Goal: Task Accomplishment & Management: Use online tool/utility

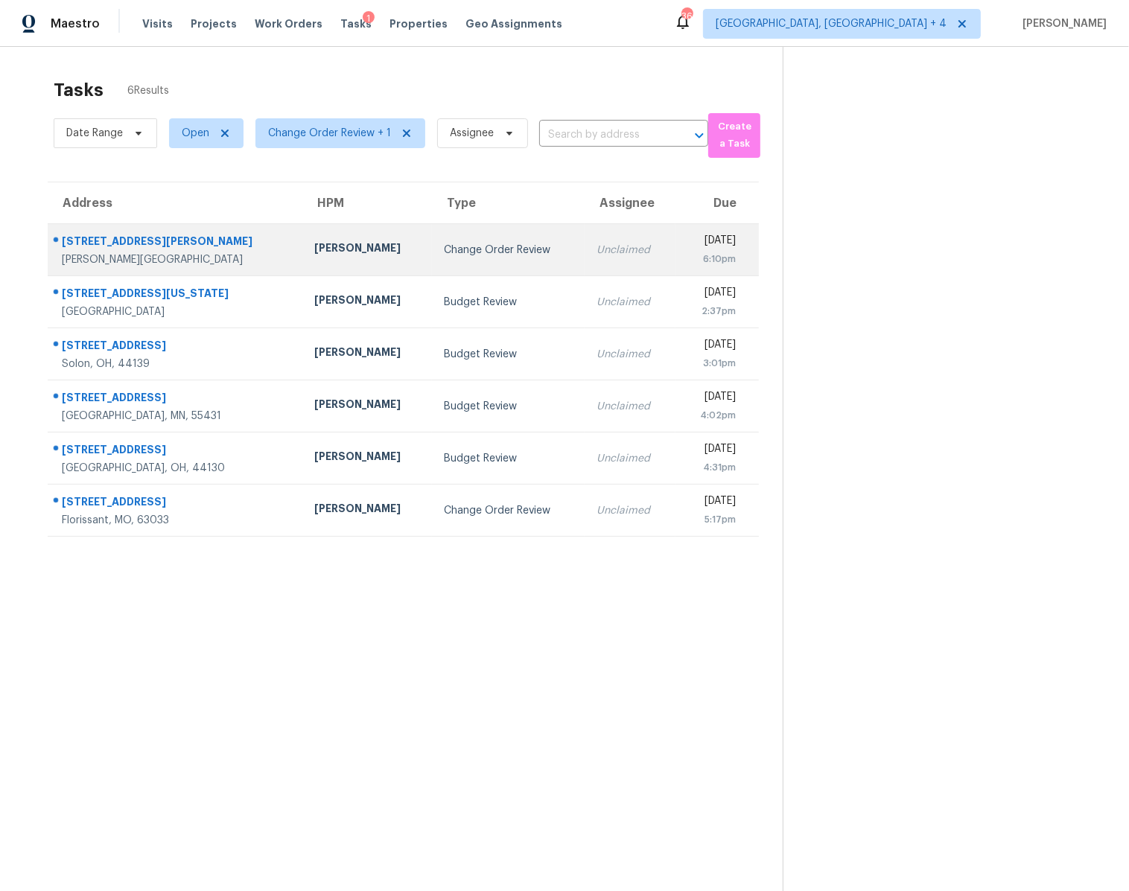
click at [461, 266] on td "Change Order Review" at bounding box center [508, 250] width 153 height 52
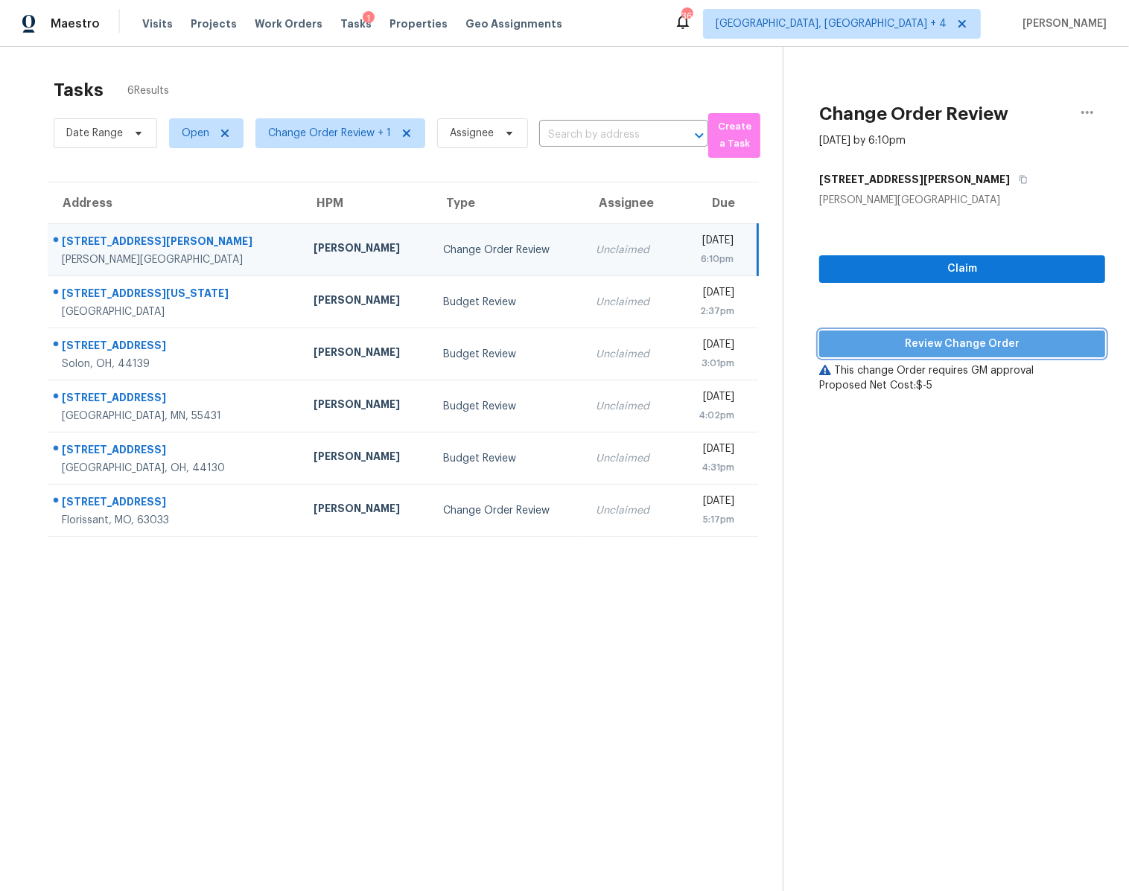
click at [955, 340] on span "Review Change Order" at bounding box center [962, 344] width 262 height 19
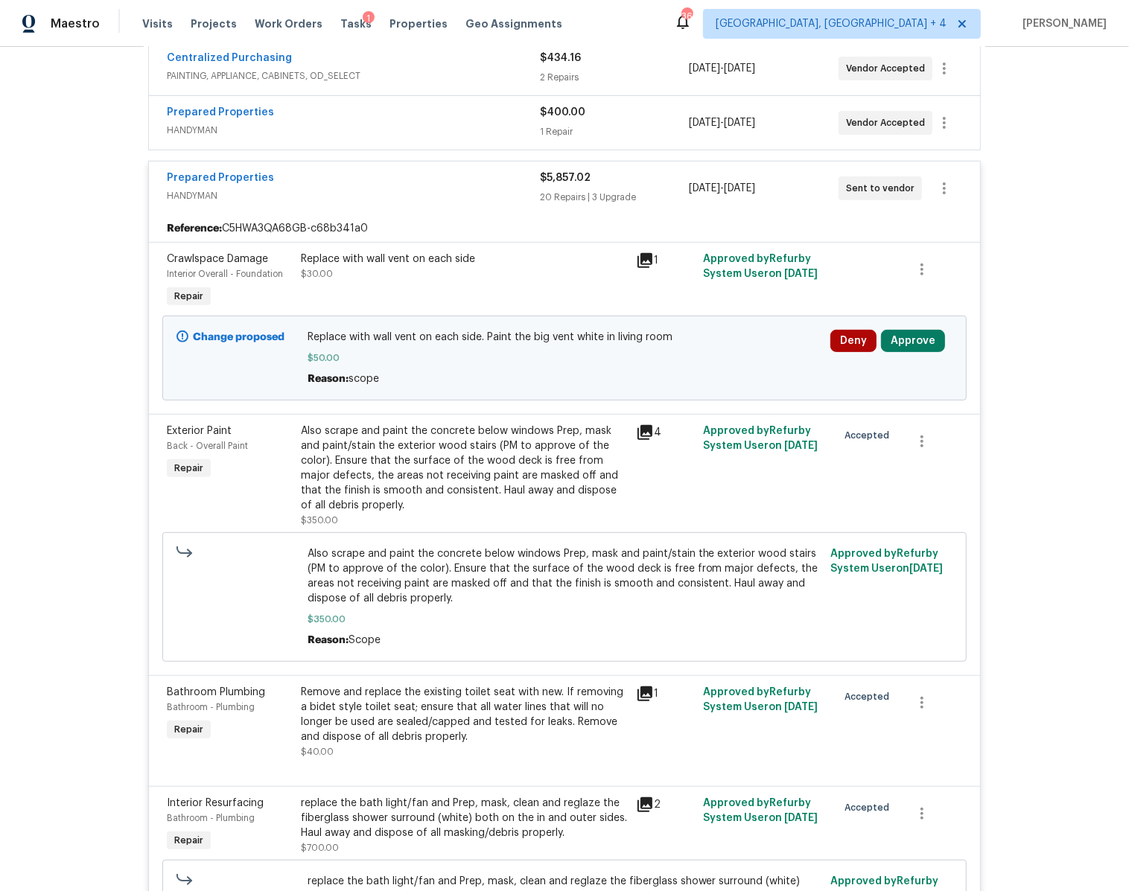
scroll to position [419, 0]
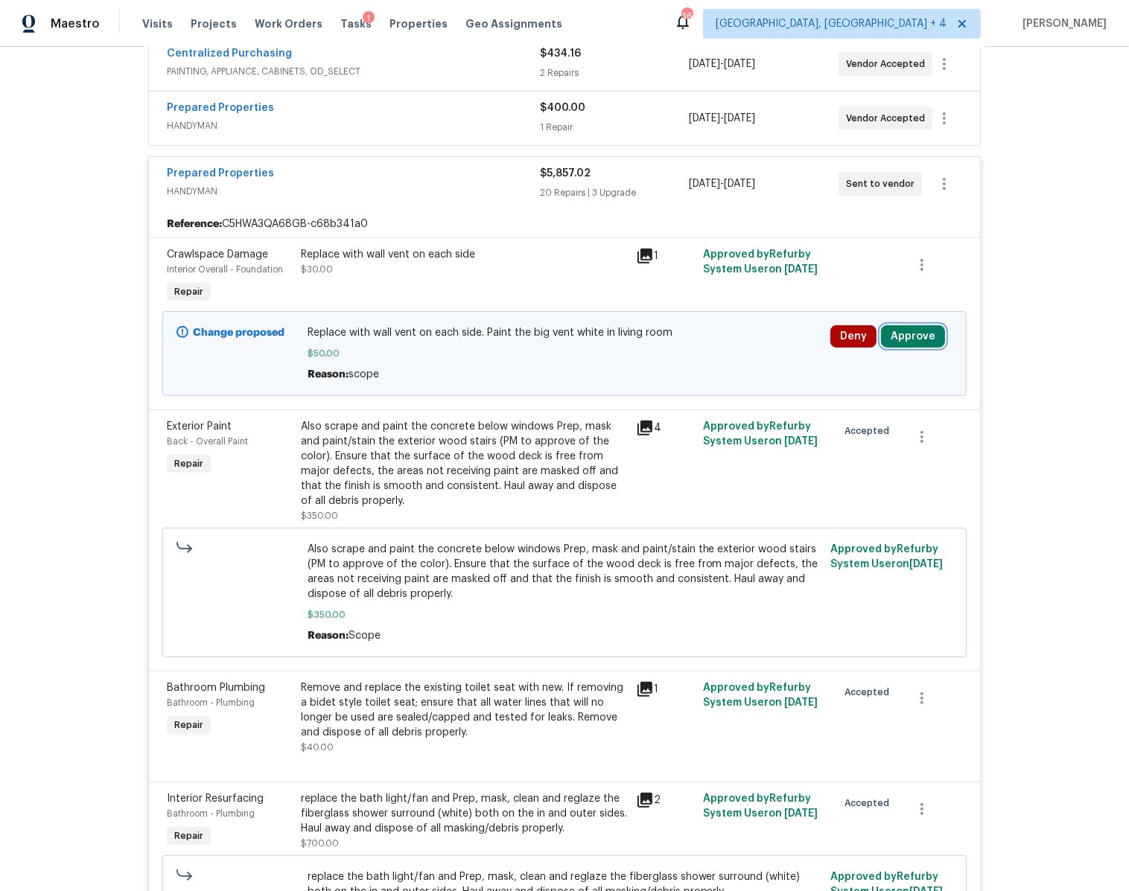
click at [894, 325] on button "Approve" at bounding box center [913, 336] width 64 height 22
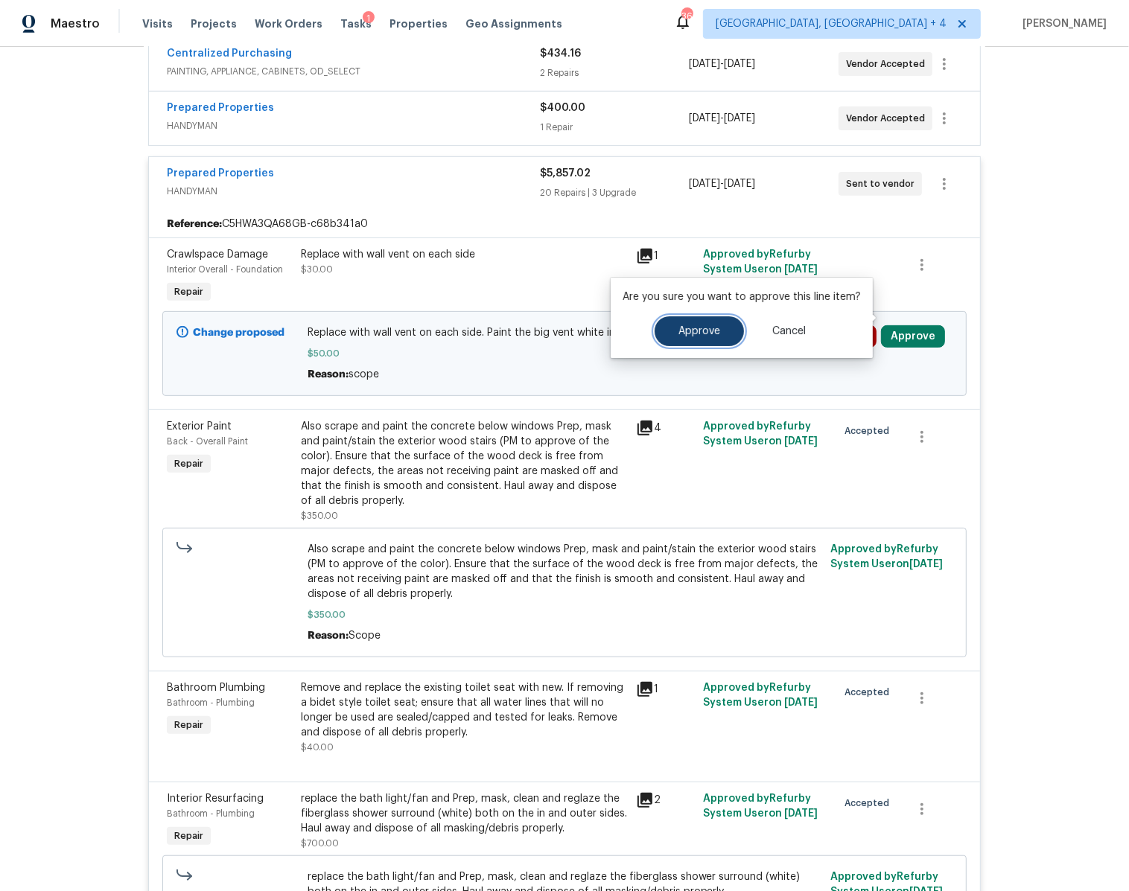
click at [706, 322] on button "Approve" at bounding box center [698, 331] width 89 height 30
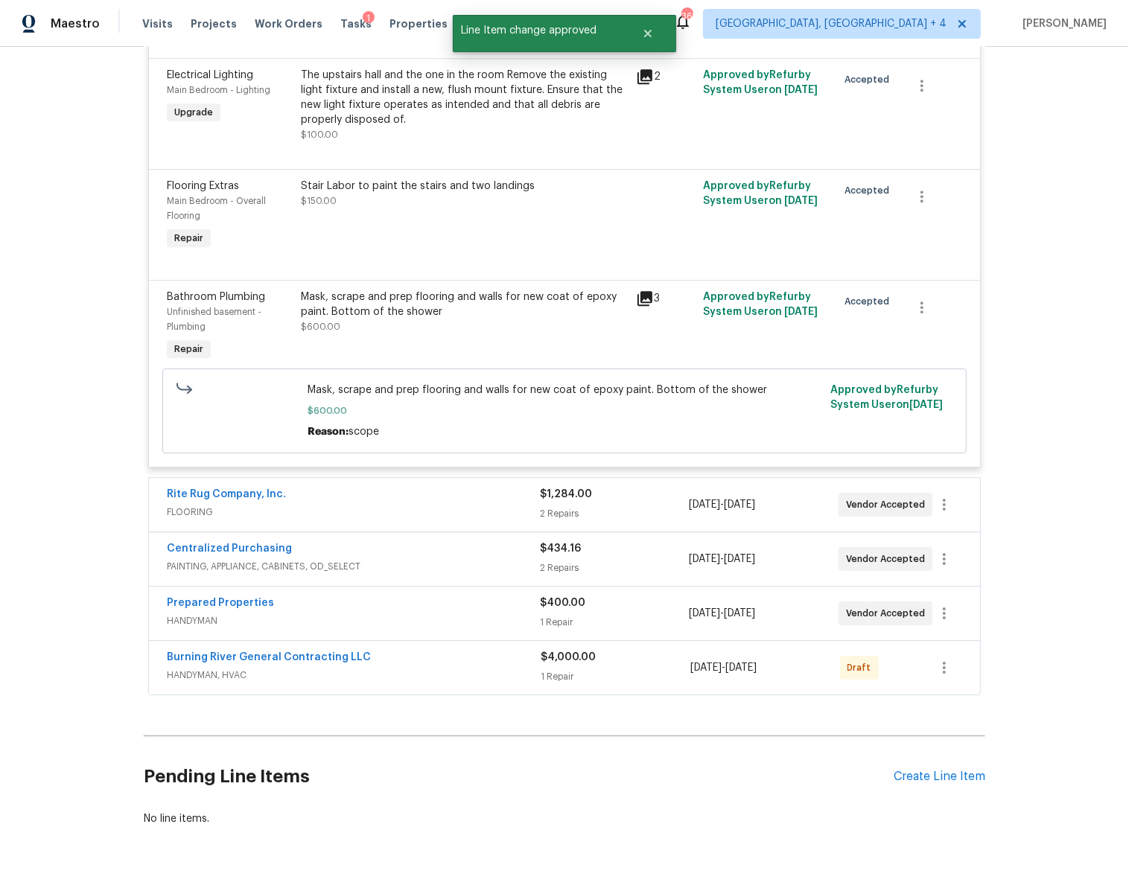
scroll to position [3597, 0]
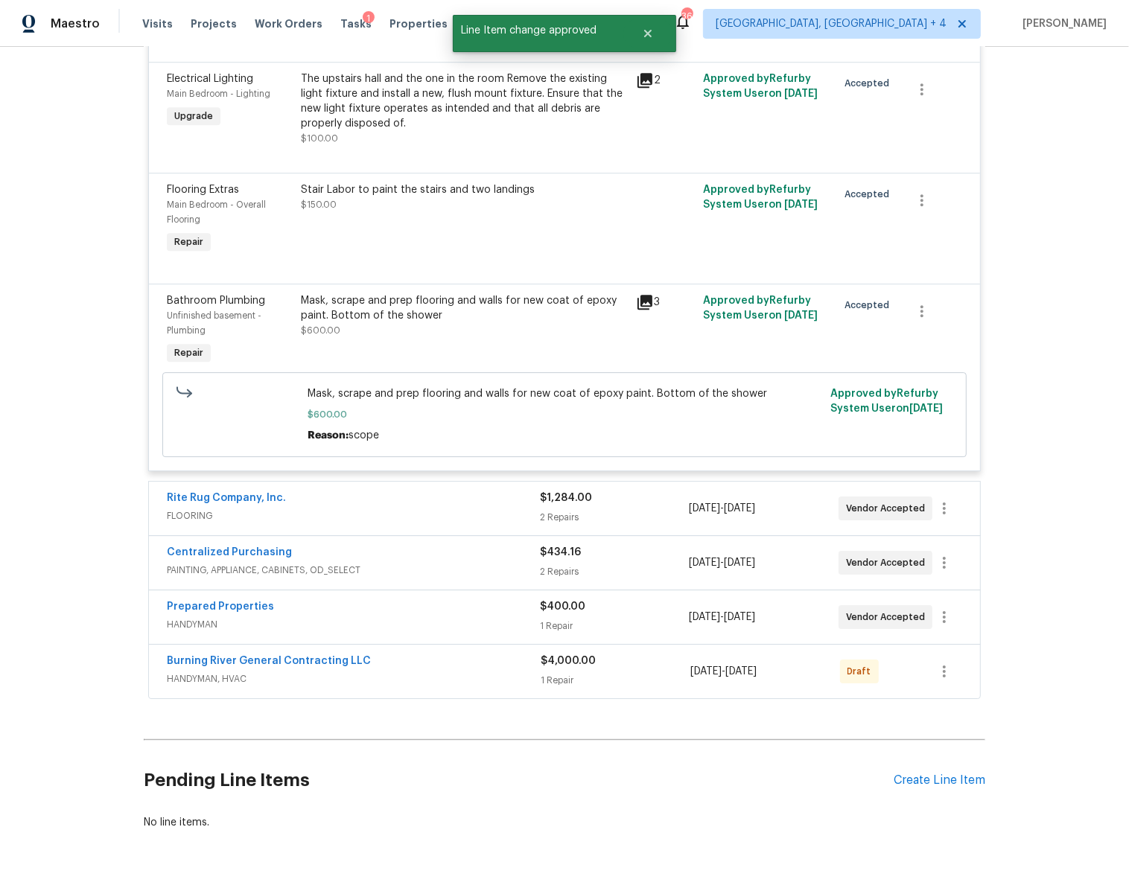
click at [621, 673] on div "1 Repair" at bounding box center [615, 680] width 150 height 15
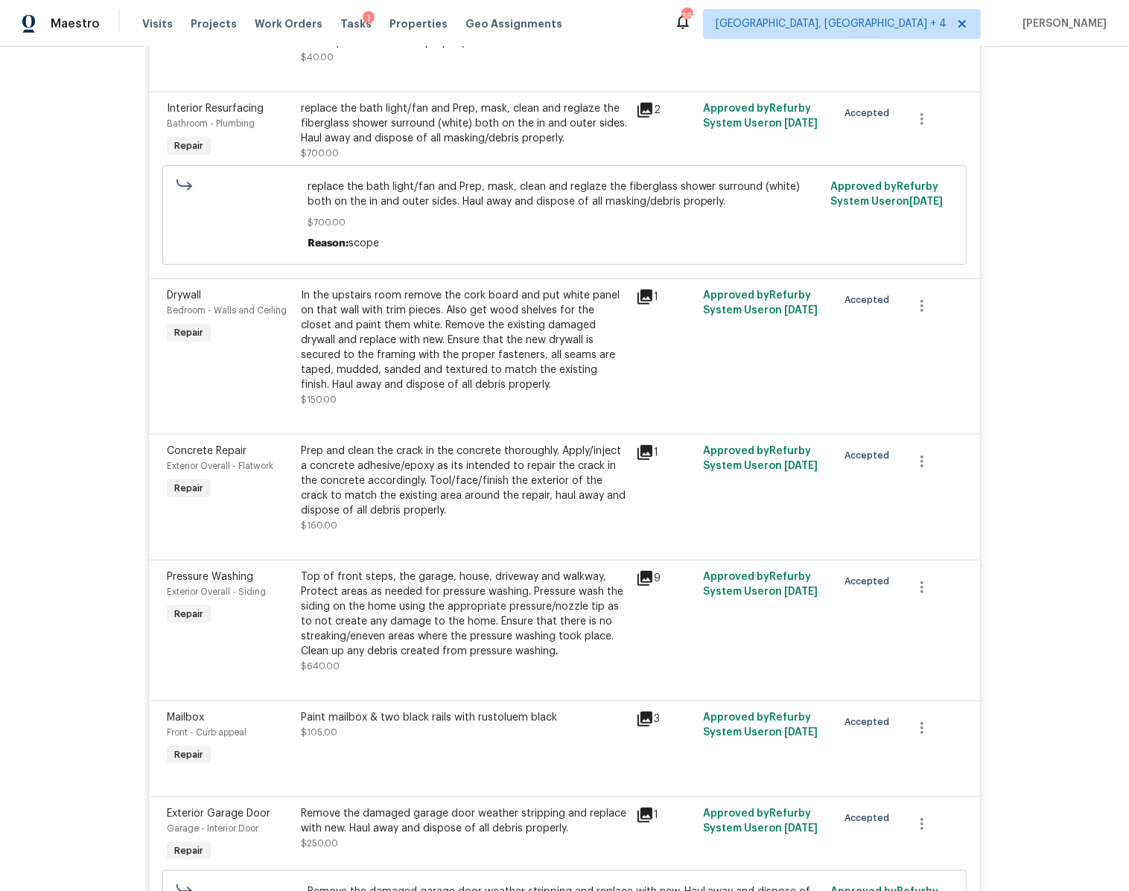
scroll to position [0, 0]
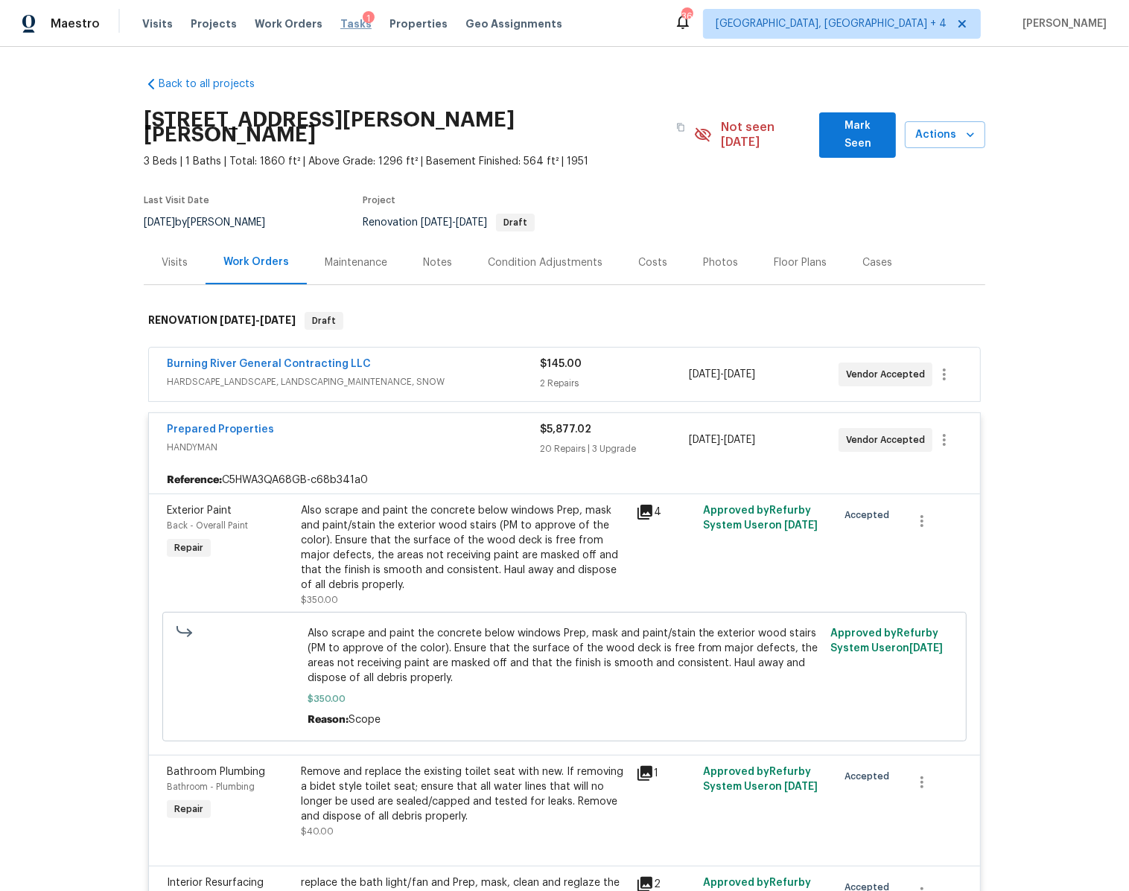
click at [342, 19] on span "Tasks" at bounding box center [355, 24] width 31 height 10
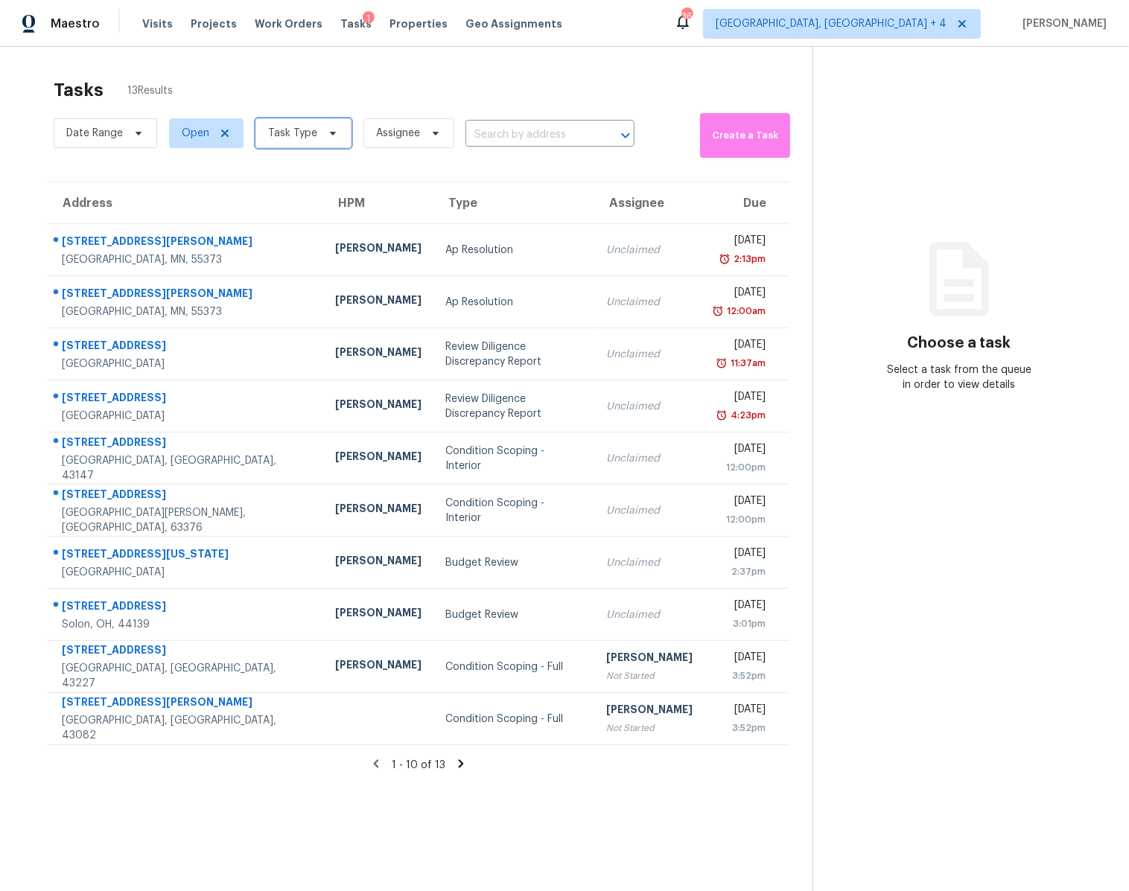
click at [296, 136] on span "Task Type" at bounding box center [292, 133] width 49 height 15
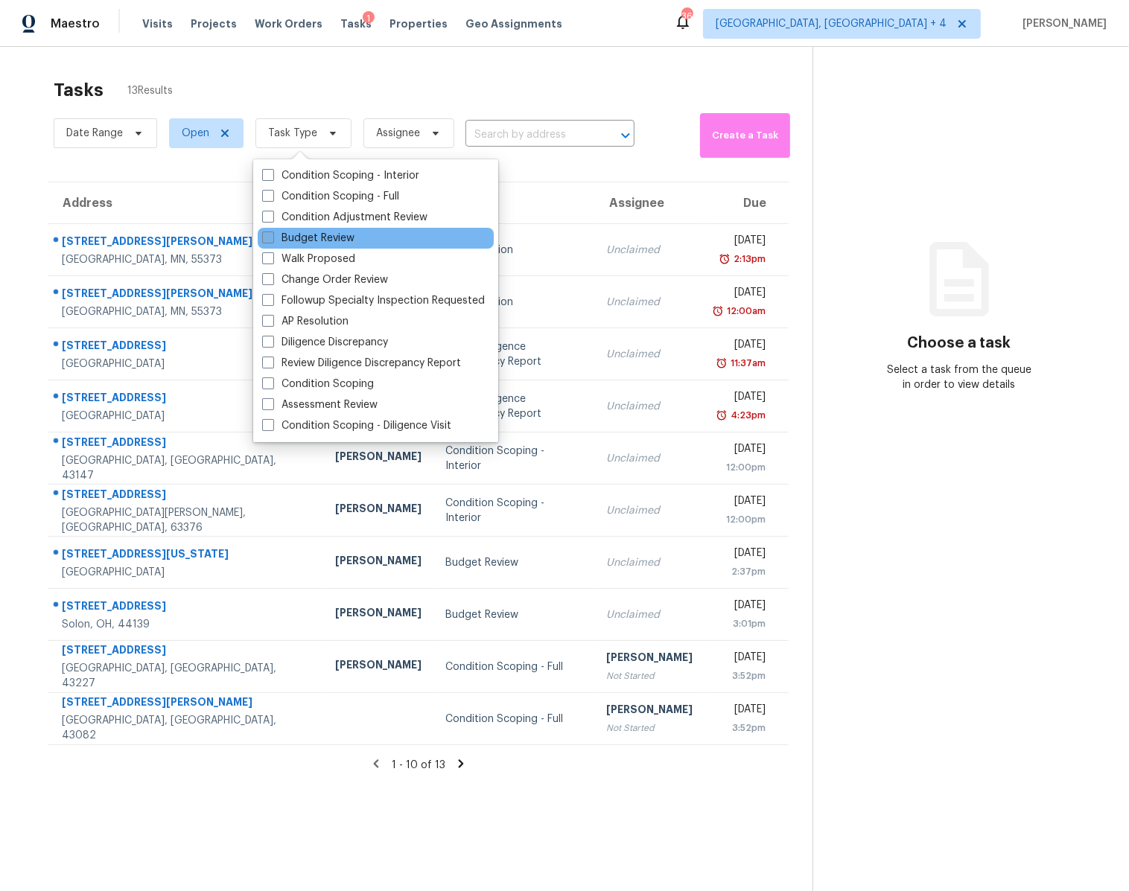
click at [270, 236] on span at bounding box center [268, 238] width 12 height 12
click at [270, 236] on input "Budget Review" at bounding box center [267, 236] width 10 height 10
checkbox input "true"
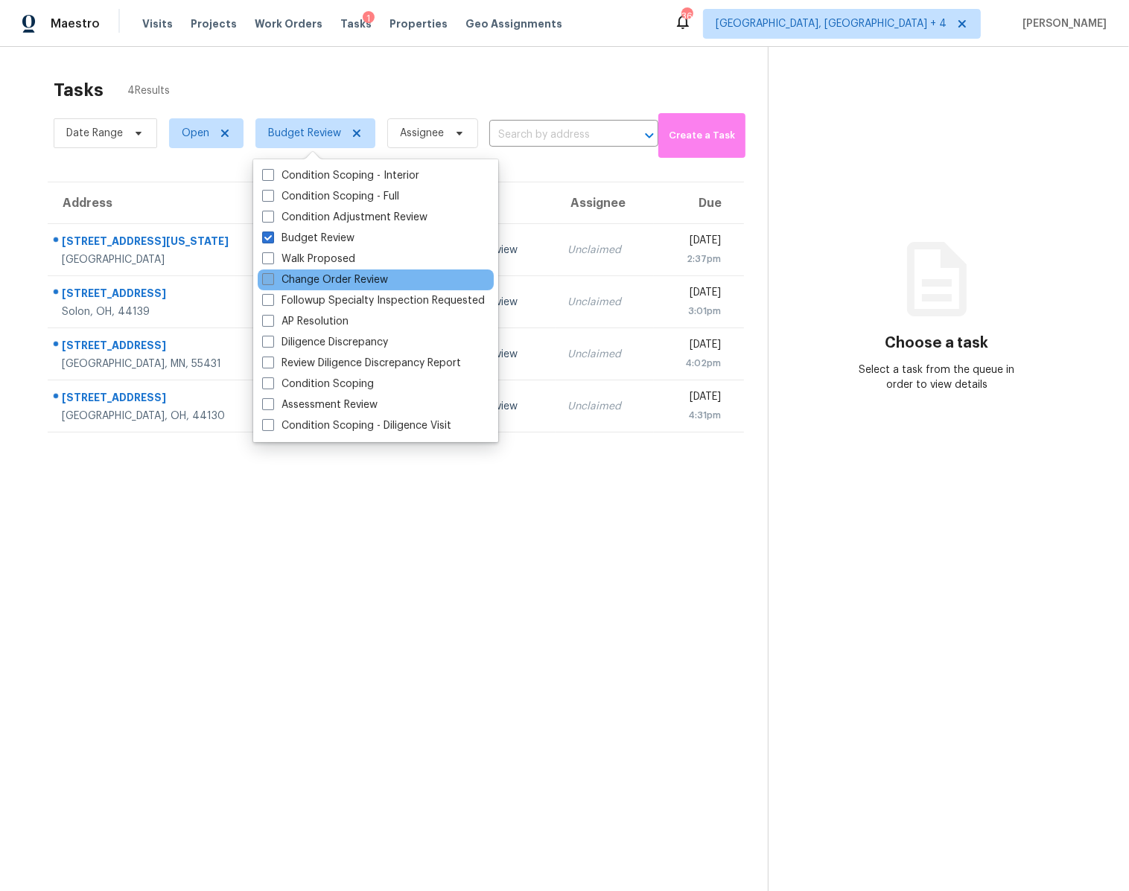
click at [268, 278] on span at bounding box center [268, 279] width 12 height 12
click at [268, 278] on input "Change Order Review" at bounding box center [267, 277] width 10 height 10
checkbox input "true"
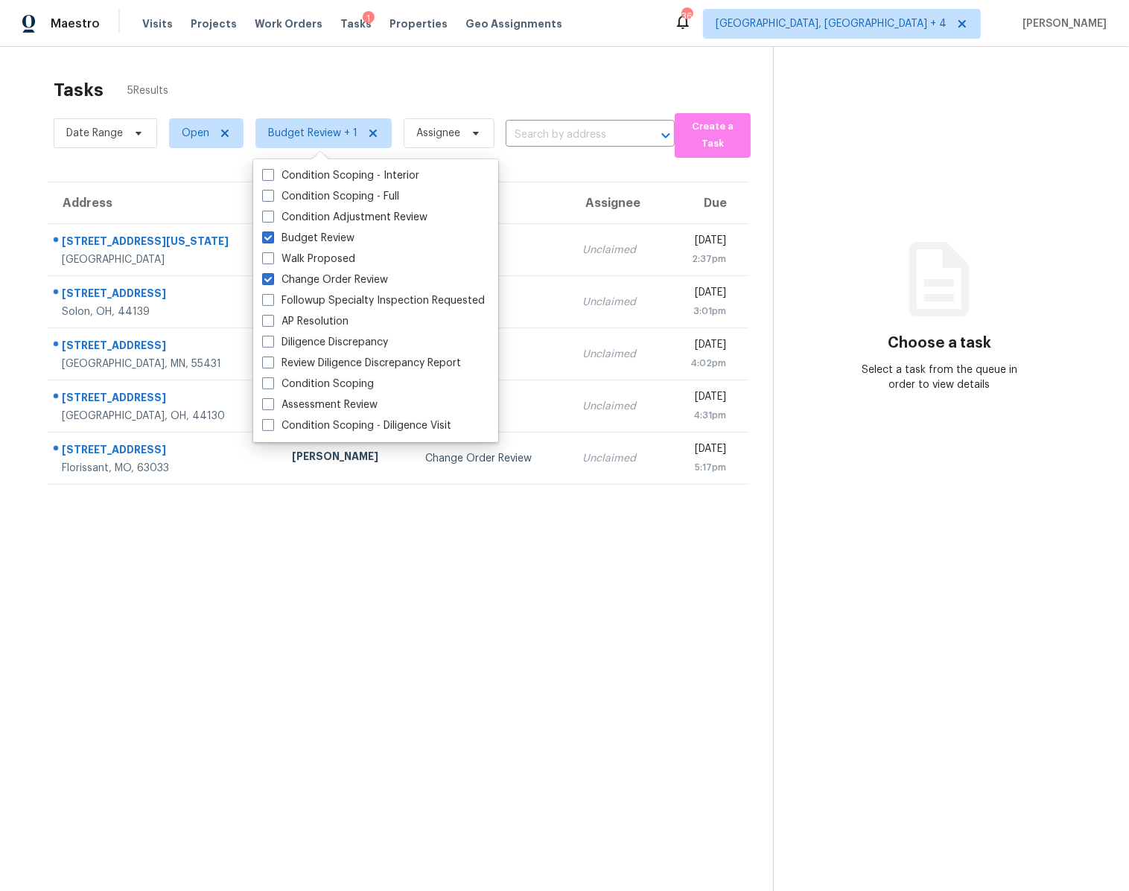
click at [142, 687] on section "Tasks 5 Results Date Range Open Budget Review + 1 Assignee ​ Create a Task Addr…" at bounding box center [398, 504] width 749 height 867
